Goal: Task Accomplishment & Management: Use online tool/utility

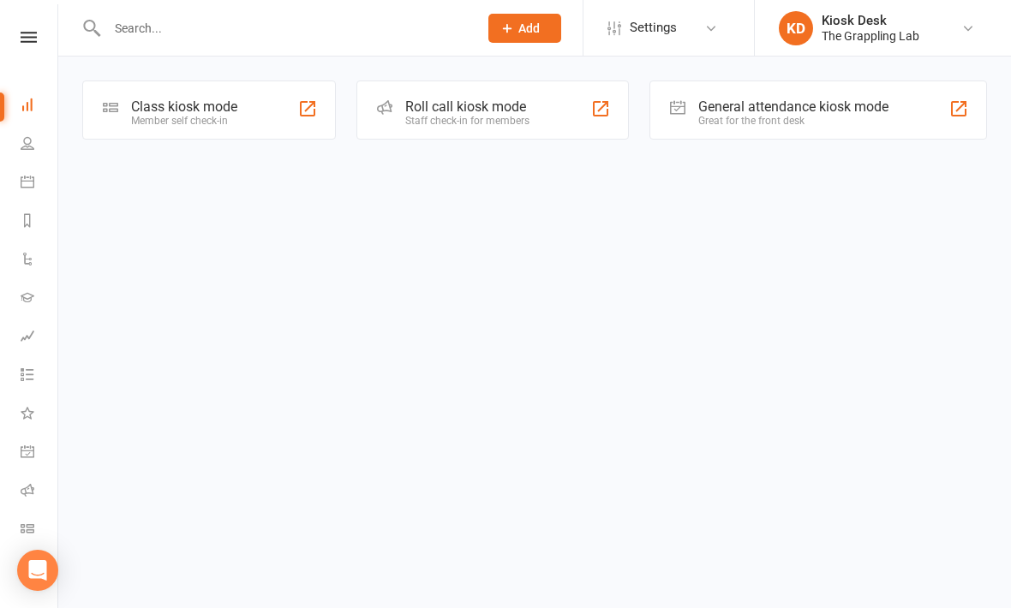
click at [140, 93] on div "Class kiosk mode Member self check-in" at bounding box center [209, 110] width 254 height 59
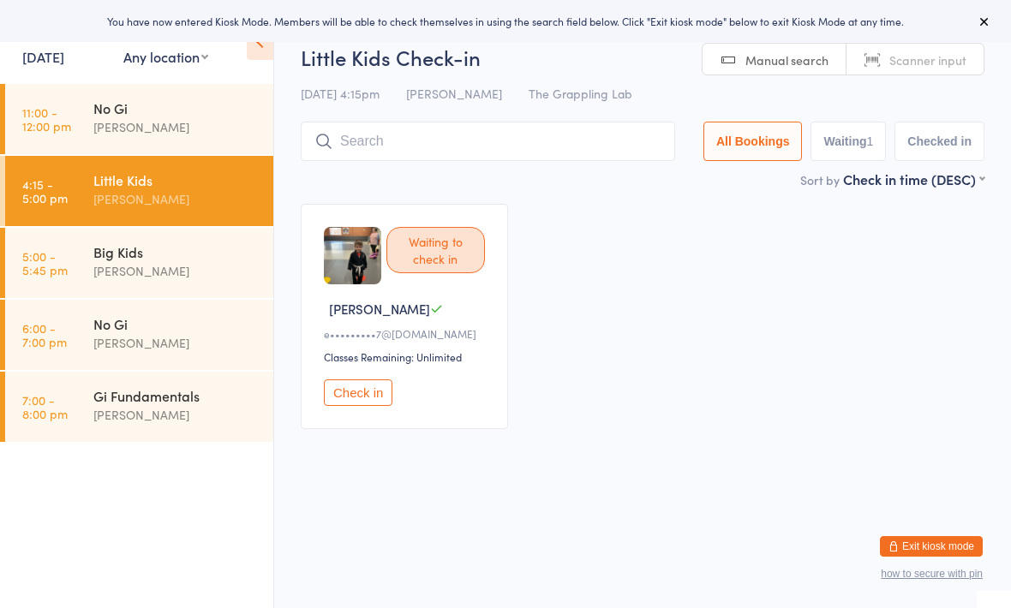
click at [396, 138] on input "search" at bounding box center [488, 141] width 374 height 39
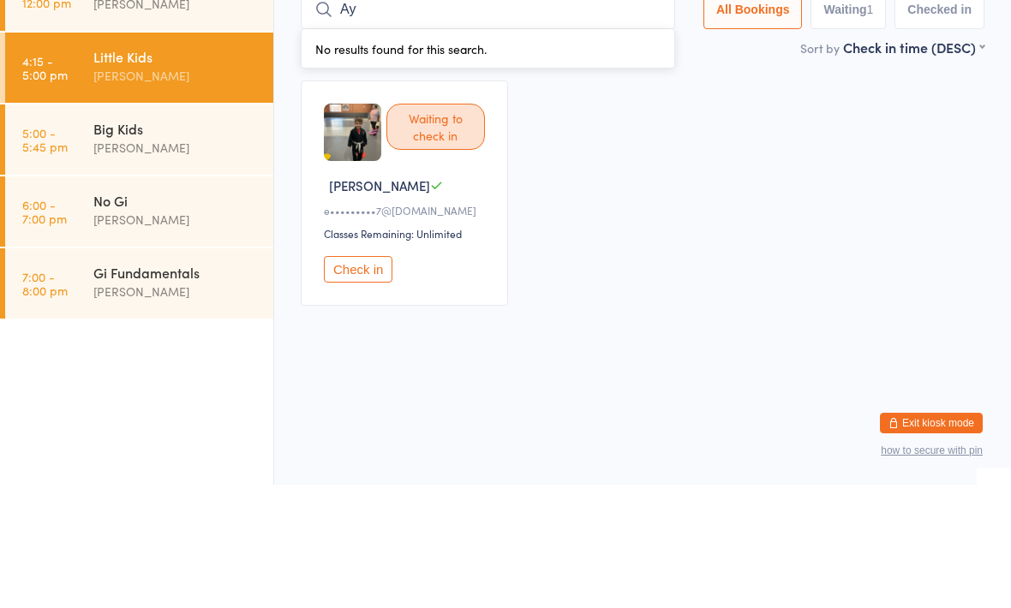
type input "A"
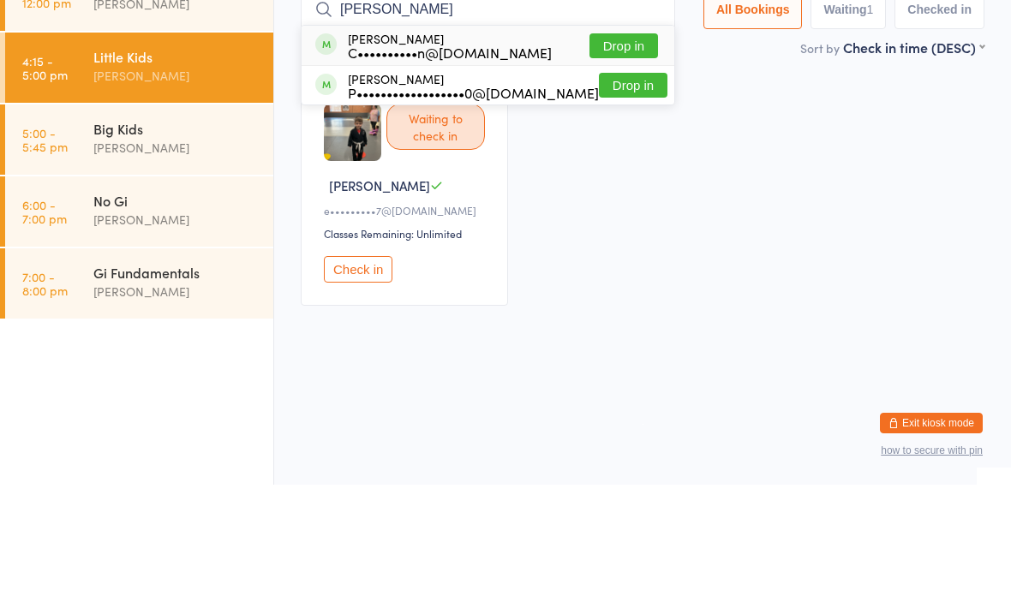
type input "[PERSON_NAME]"
click at [612, 196] on button "Drop in" at bounding box center [633, 208] width 69 height 25
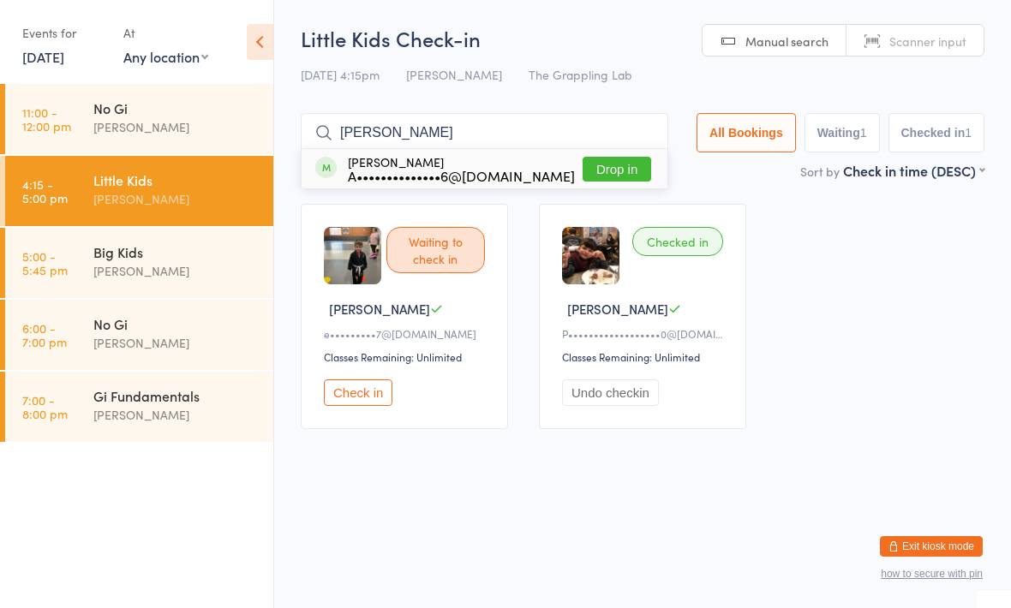
type input "[PERSON_NAME]"
click at [612, 173] on button "Drop in" at bounding box center [617, 169] width 69 height 25
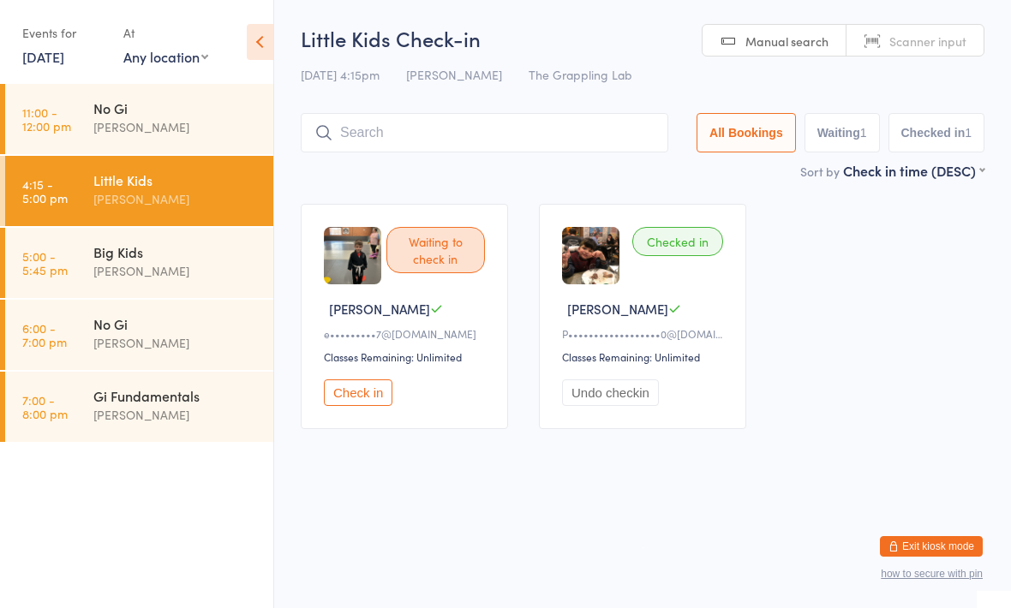
click at [395, 116] on input "search" at bounding box center [485, 132] width 368 height 39
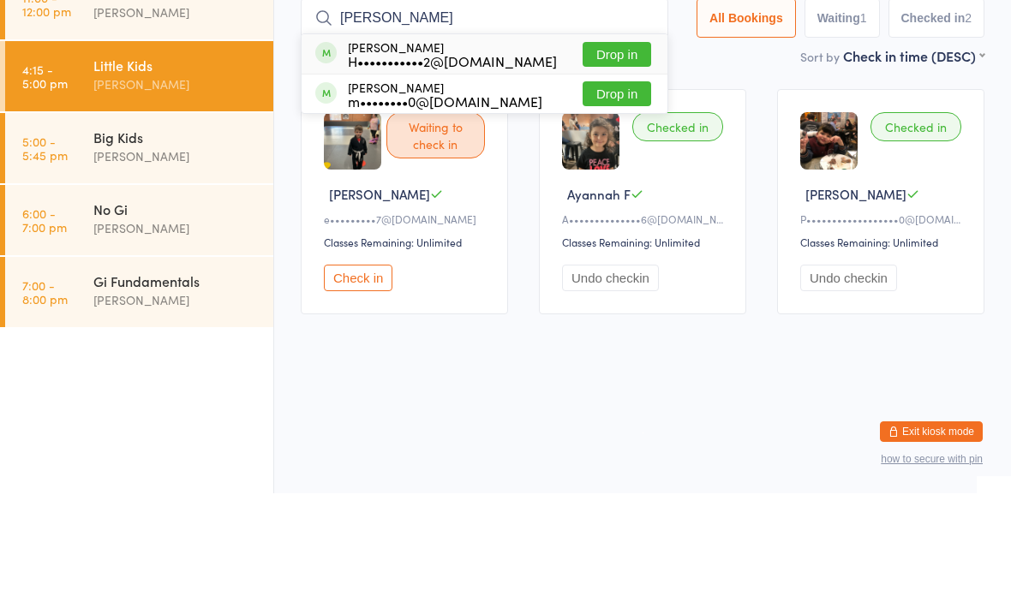
type input "[PERSON_NAME]"
click at [615, 157] on button "Drop in" at bounding box center [617, 169] width 69 height 25
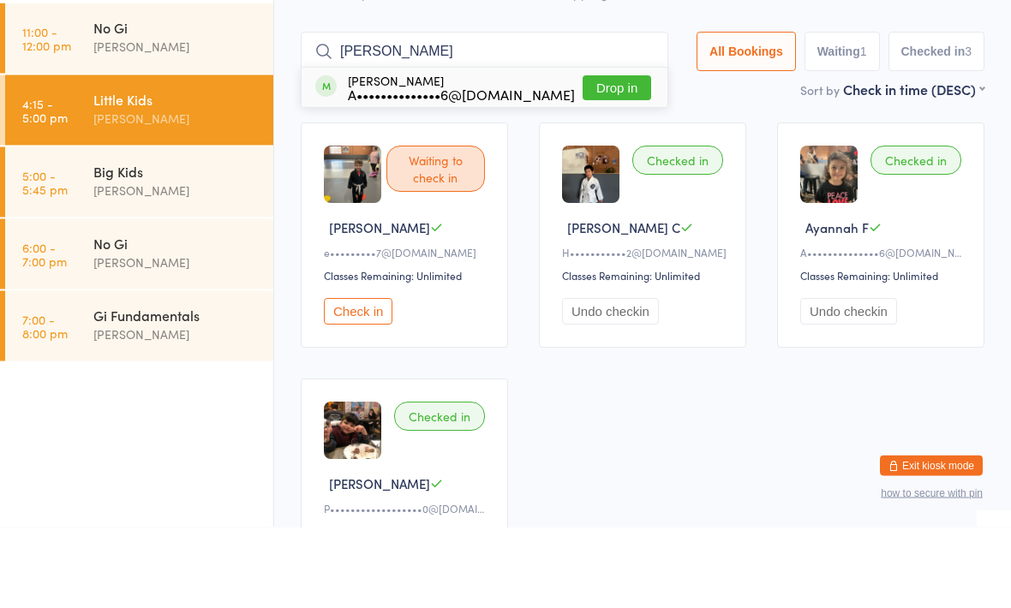
type input "[PERSON_NAME]"
click at [379, 155] on div "[PERSON_NAME] A••••••••••••••6@[DOMAIN_NAME]" at bounding box center [461, 168] width 227 height 27
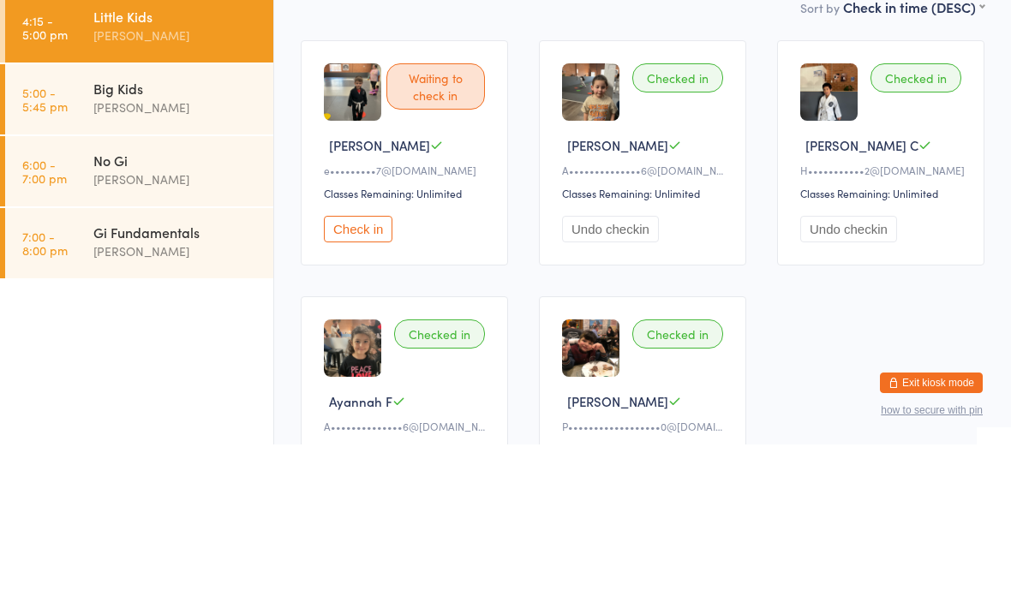
click at [351, 380] on button "Check in" at bounding box center [358, 393] width 69 height 27
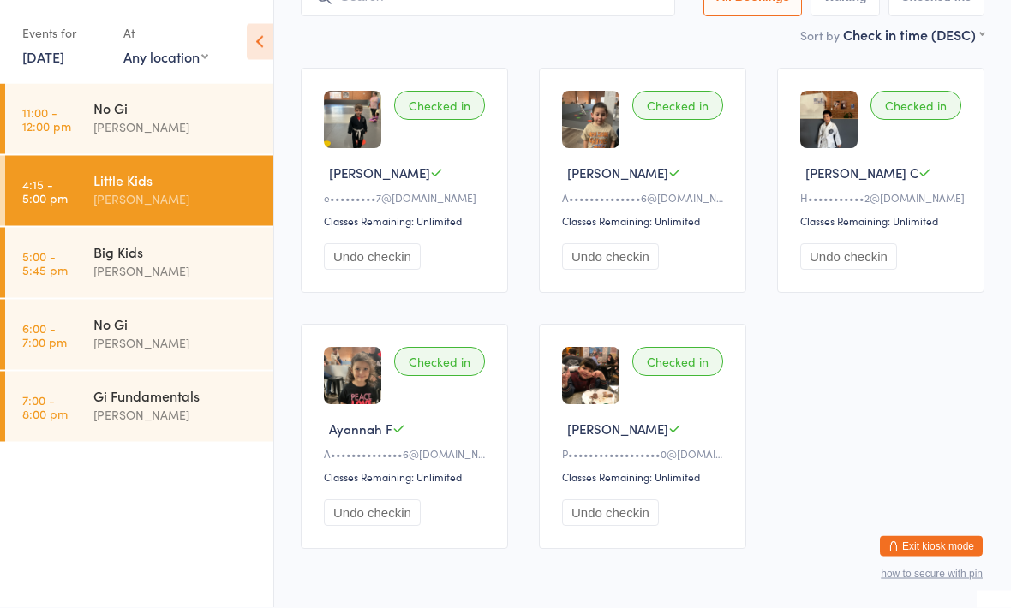
scroll to position [166, 0]
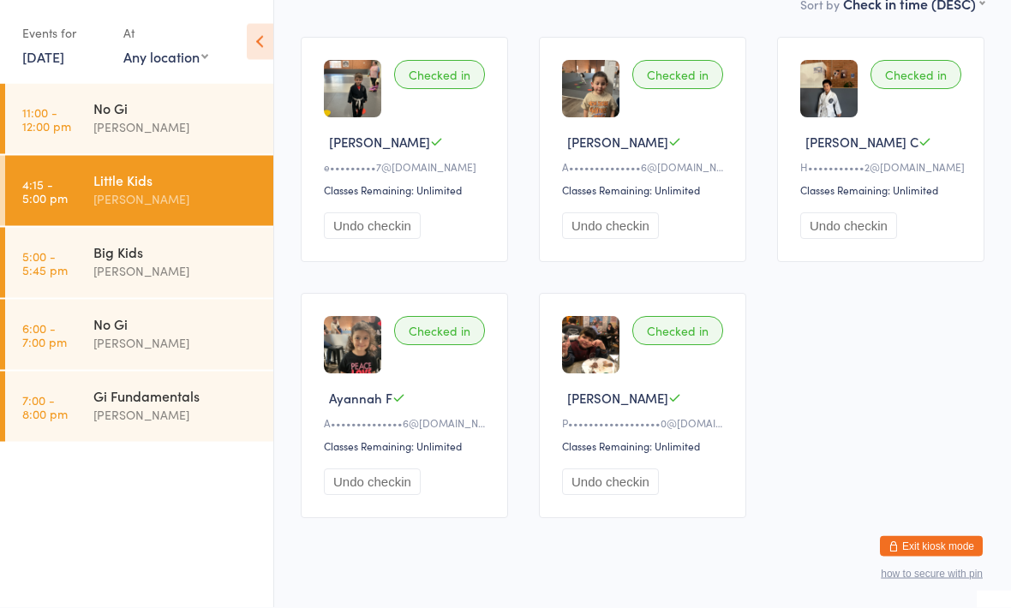
click at [200, 194] on div "[PERSON_NAME]" at bounding box center [175, 199] width 165 height 20
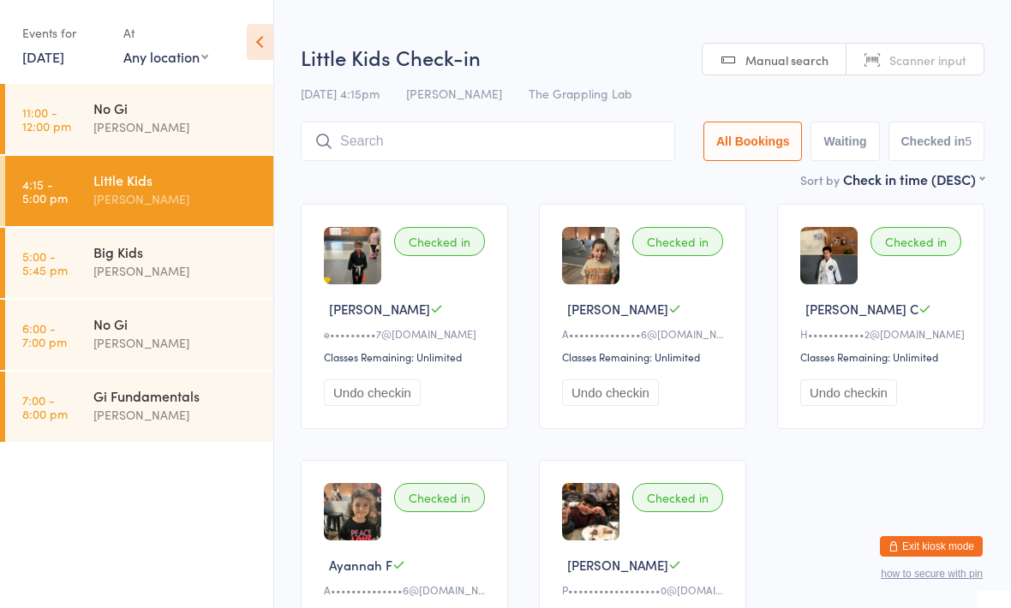
click at [844, 142] on button "Waiting" at bounding box center [845, 141] width 69 height 39
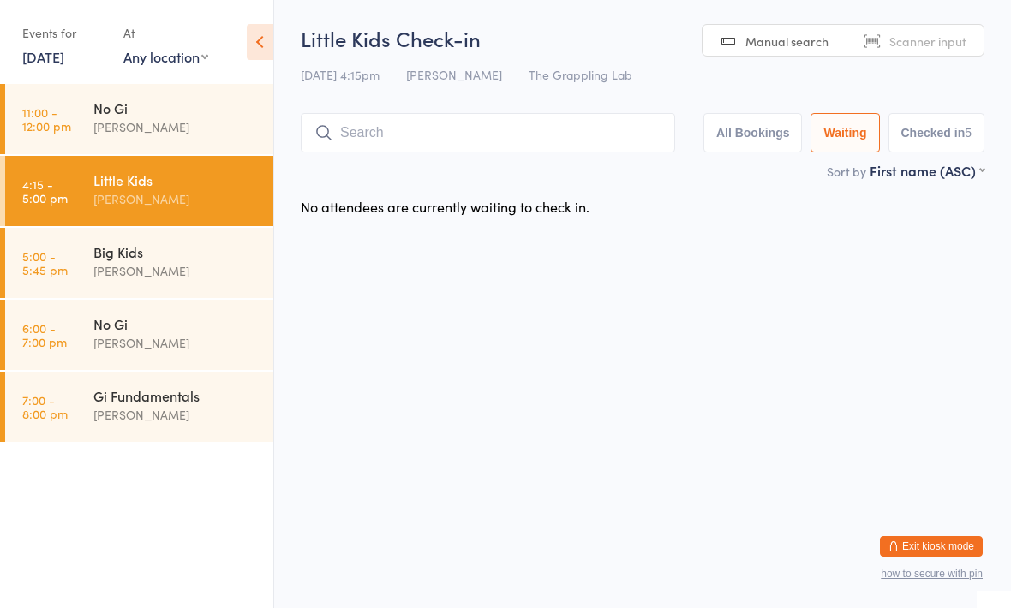
click at [937, 134] on button "Checked in 5" at bounding box center [937, 132] width 97 height 39
select select "5"
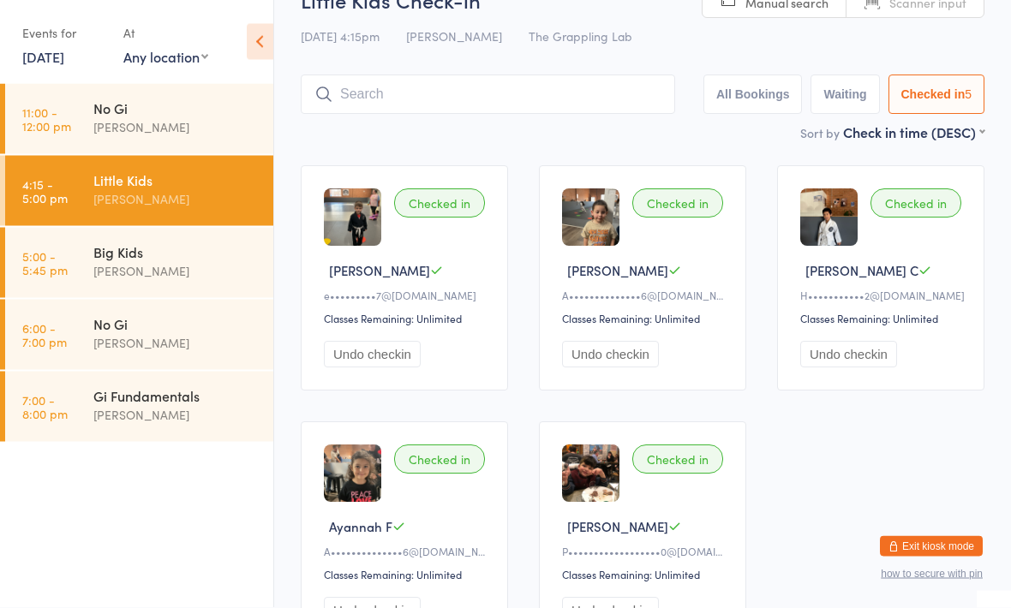
click at [526, 84] on input "search" at bounding box center [488, 94] width 374 height 39
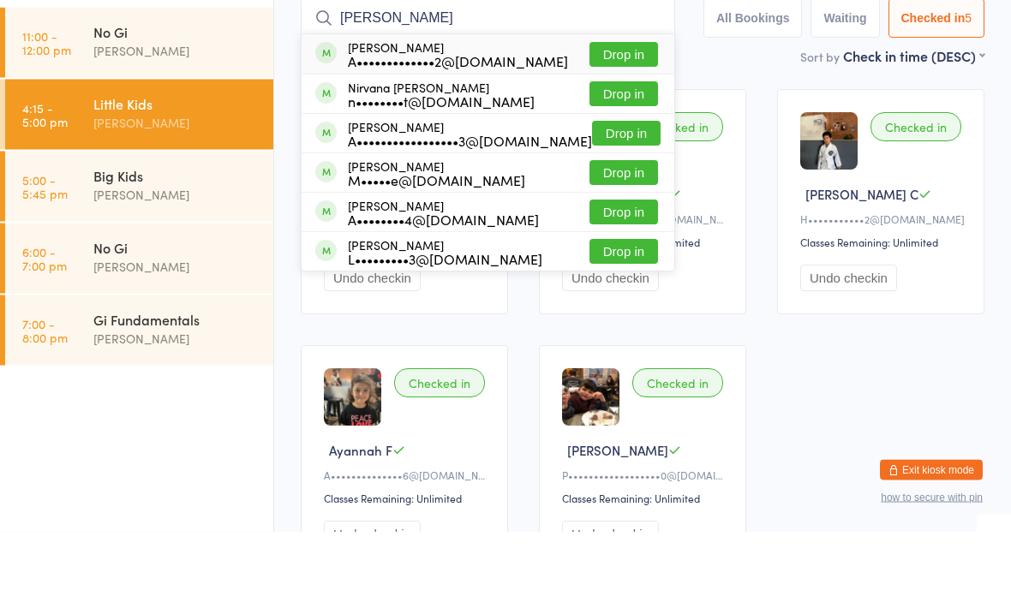
type input "[PERSON_NAME]"
click at [459, 131] on div "A•••••••••••••2@[DOMAIN_NAME]" at bounding box center [458, 138] width 220 height 14
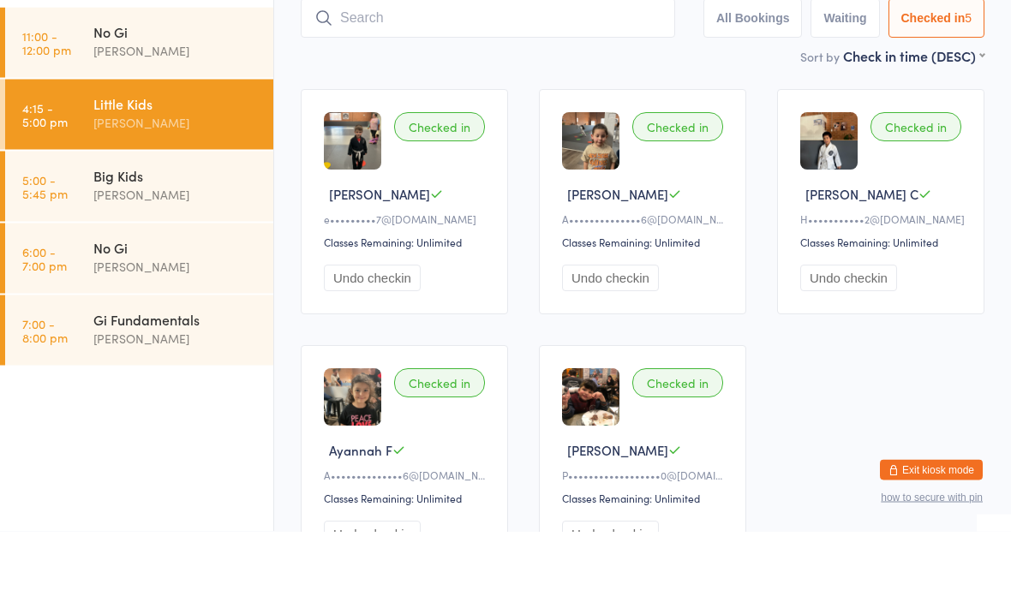
scroll to position [115, 0]
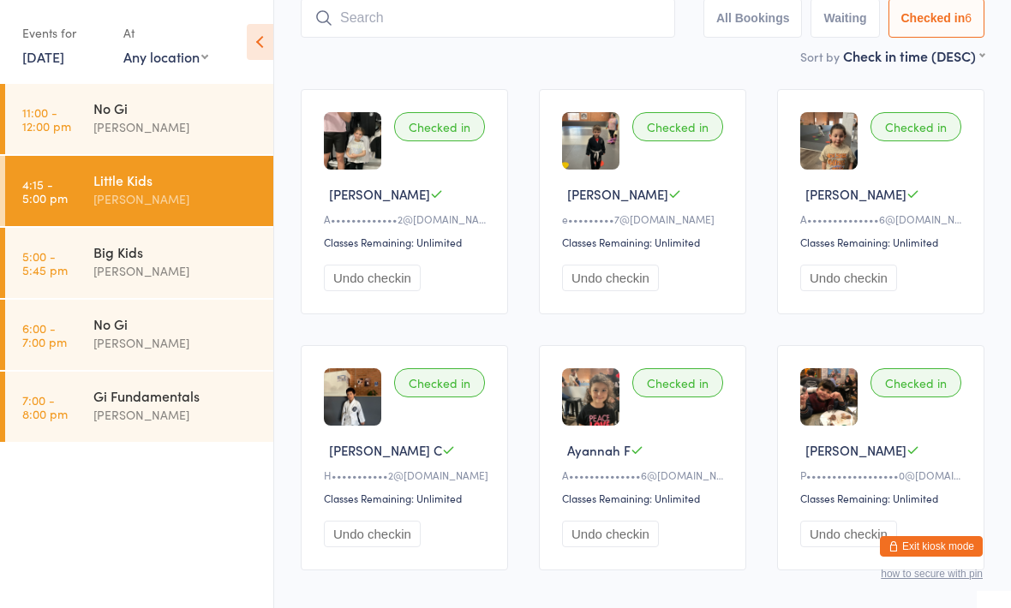
click at [641, 12] on input "search" at bounding box center [488, 17] width 374 height 39
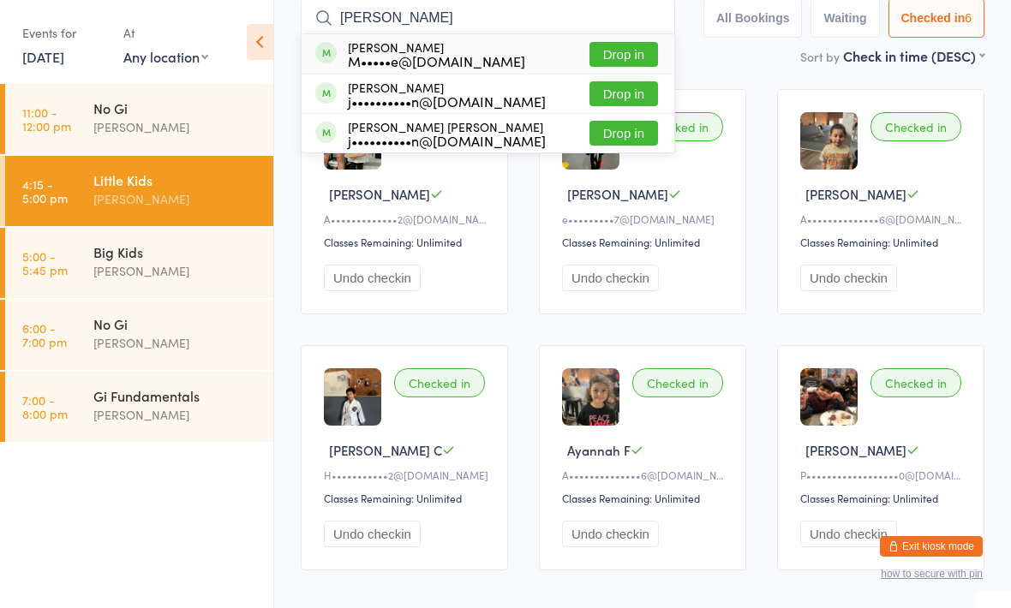
type input "[PERSON_NAME]"
click at [632, 57] on button "Drop in" at bounding box center [623, 54] width 69 height 25
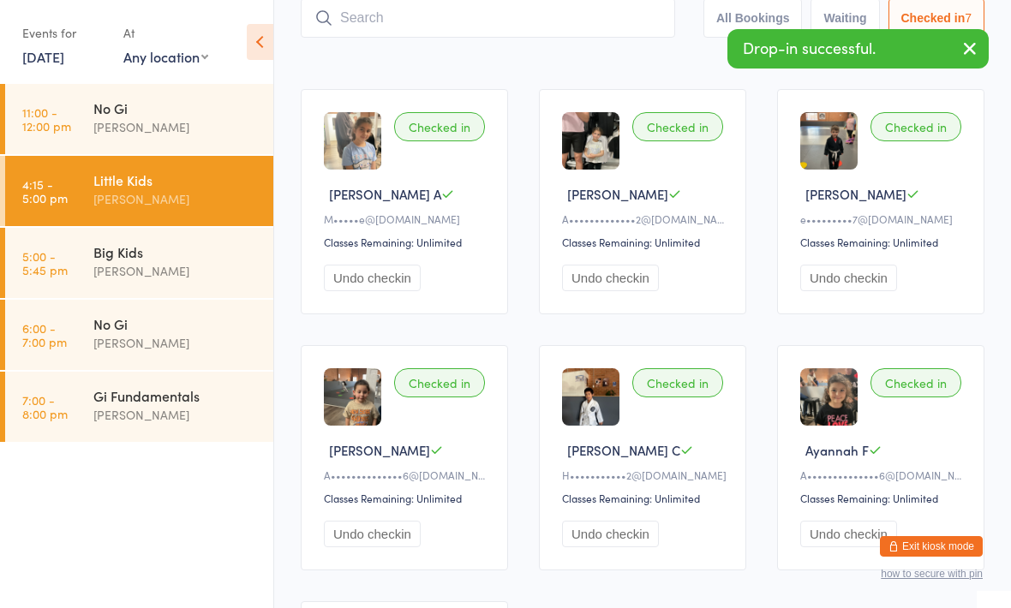
click at [461, 150] on div "Checked in [GEOGRAPHIC_DATA] A M•••••e@[DOMAIN_NAME] Classes Remaining: Unlimit…" at bounding box center [404, 201] width 207 height 225
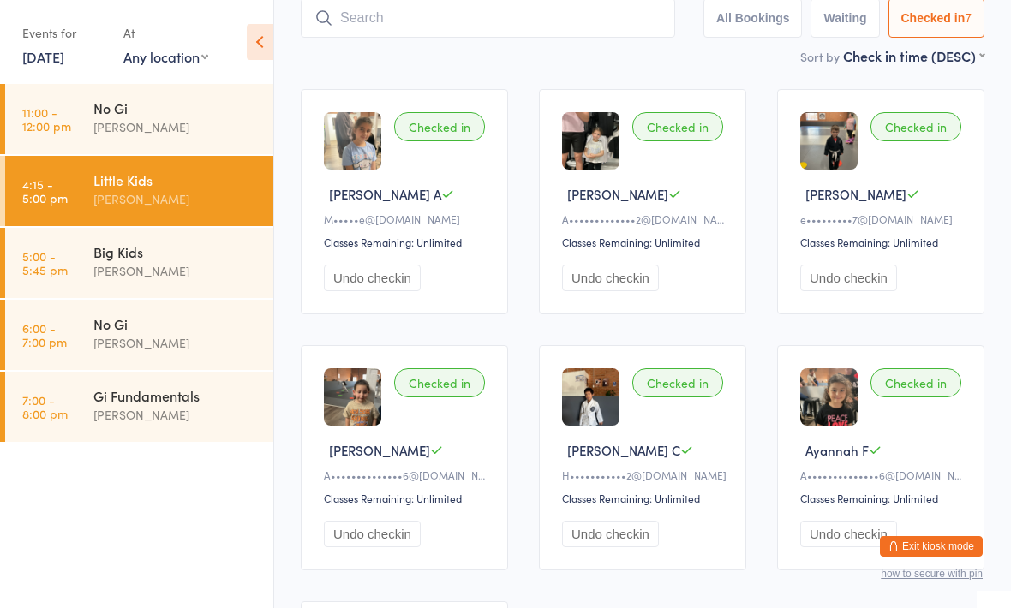
click at [423, 246] on div "Classes Remaining: Unlimited" at bounding box center [407, 242] width 166 height 15
click at [380, 222] on div "M•••••e@[DOMAIN_NAME]" at bounding box center [407, 219] width 166 height 15
click at [452, 148] on div "Checked in [GEOGRAPHIC_DATA] A M•••••e@[DOMAIN_NAME] Classes Remaining: Unlimit…" at bounding box center [404, 201] width 207 height 225
click at [451, 149] on div "Checked in [GEOGRAPHIC_DATA] A M•••••e@[DOMAIN_NAME] Classes Remaining: Unlimit…" at bounding box center [404, 201] width 207 height 225
click at [446, 137] on div "Checked in" at bounding box center [439, 126] width 91 height 29
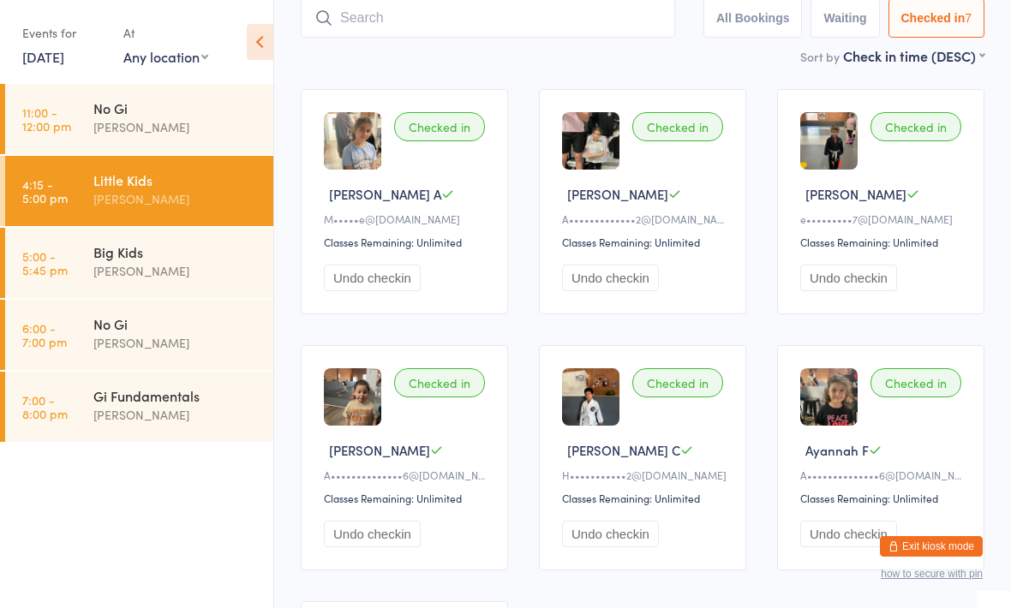
click at [472, 123] on div "Checked in" at bounding box center [439, 126] width 91 height 29
click at [320, 9] on input "search" at bounding box center [488, 17] width 374 height 39
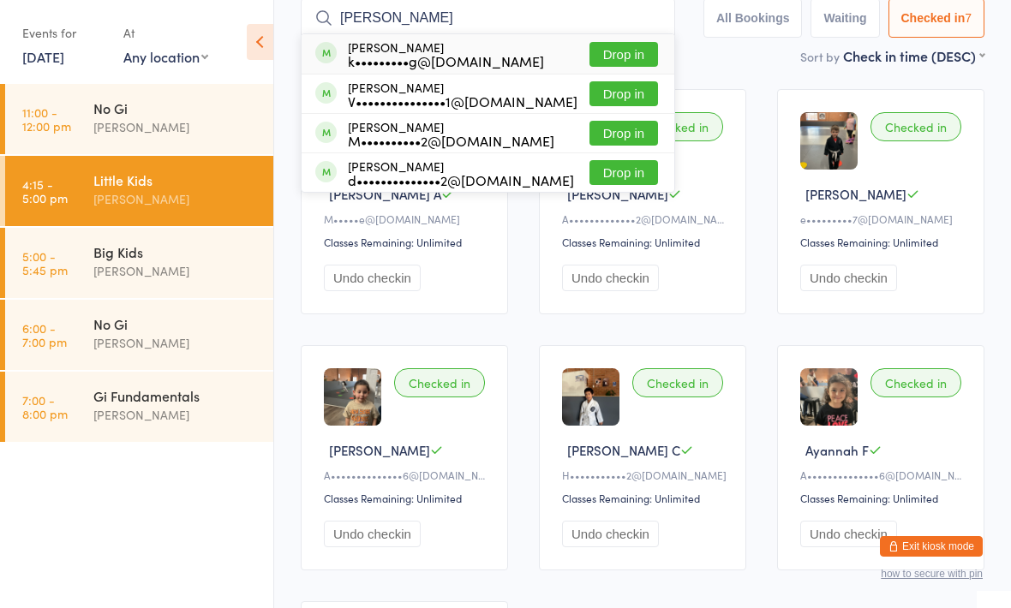
type input "[PERSON_NAME]"
click at [607, 101] on button "Drop in" at bounding box center [623, 93] width 69 height 25
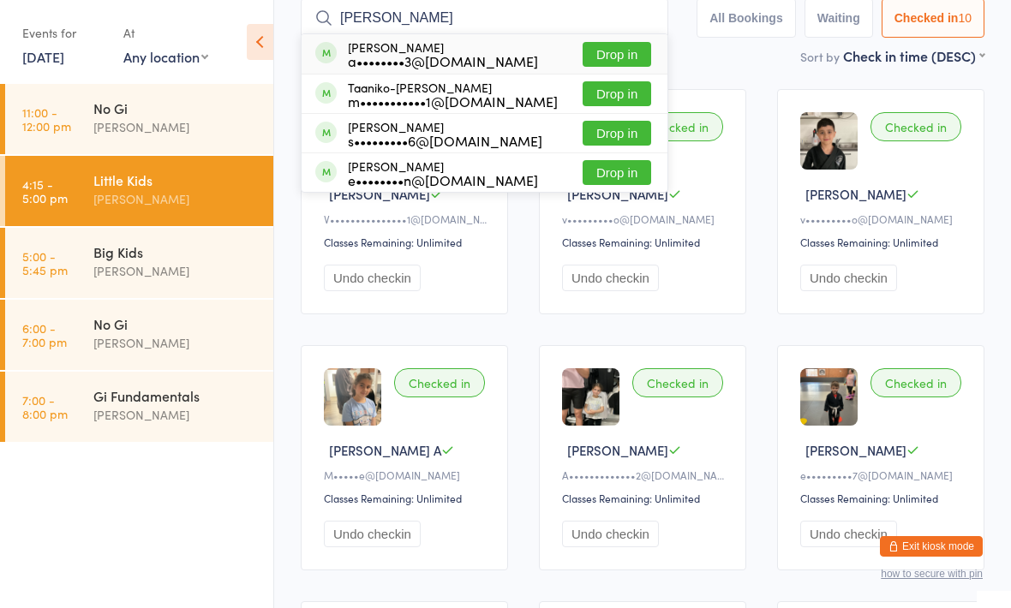
type input "[PERSON_NAME]"
click at [382, 60] on div "a••••••••3@[DOMAIN_NAME]" at bounding box center [443, 61] width 190 height 14
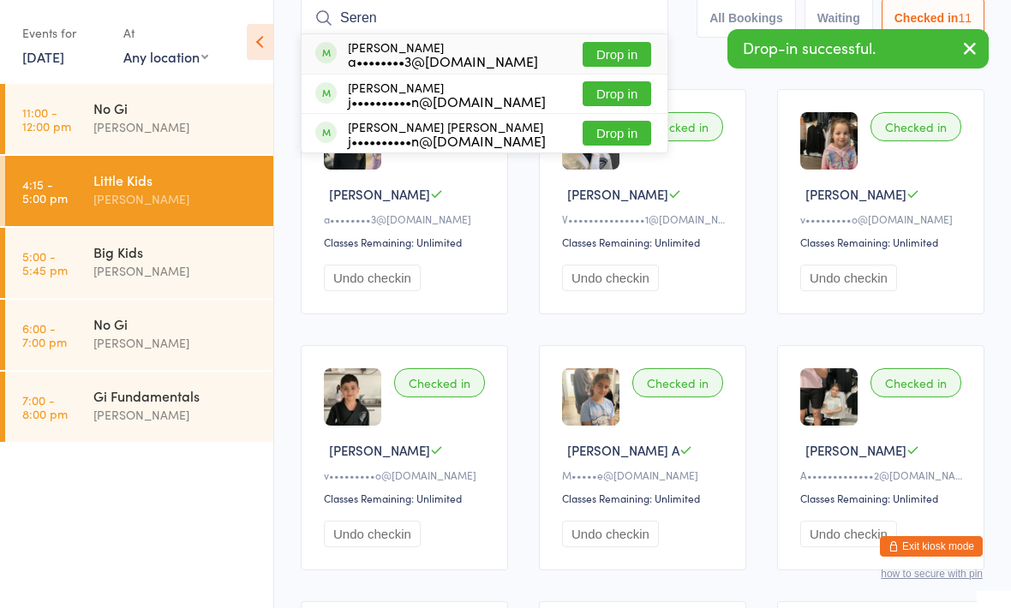
type input "Seren"
click at [410, 58] on div "a••••••••3@[DOMAIN_NAME]" at bounding box center [443, 61] width 190 height 14
